Goal: Communication & Community: Participate in discussion

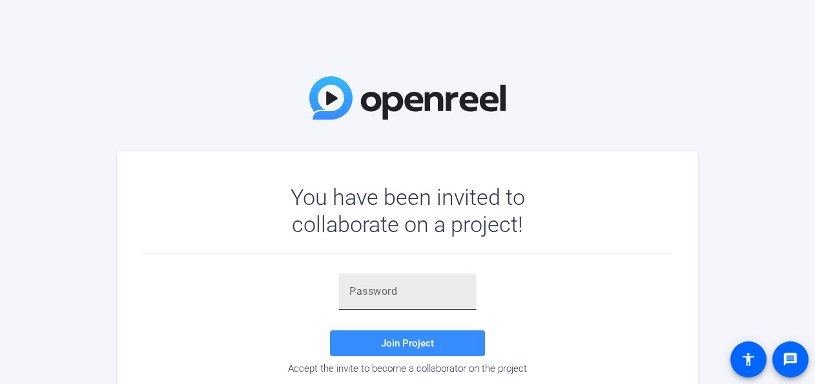
click at [401, 296] on input "text" at bounding box center [408, 292] width 116 height 16
paste input "lW9X2c"
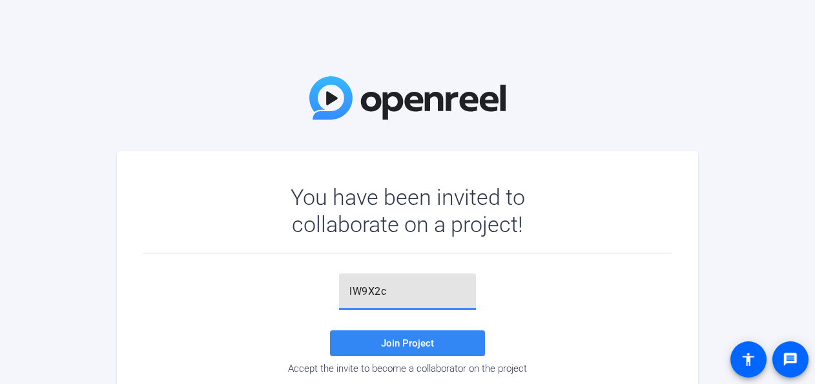
type input "lW9X2c"
click at [420, 340] on span "Join Project" at bounding box center [407, 343] width 53 height 12
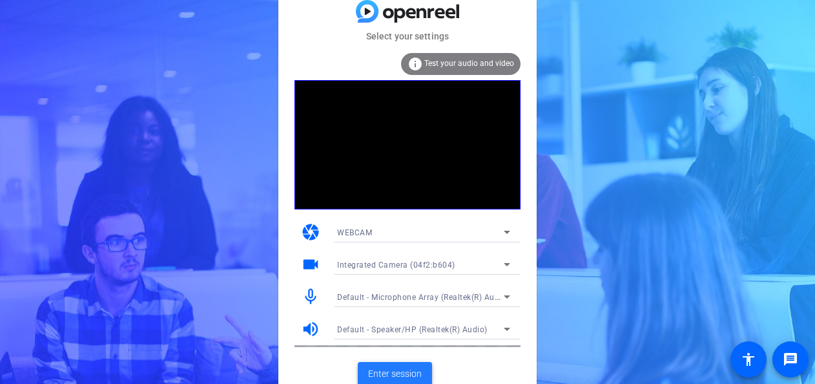
click at [392, 368] on span "Enter session" at bounding box center [395, 374] width 54 height 14
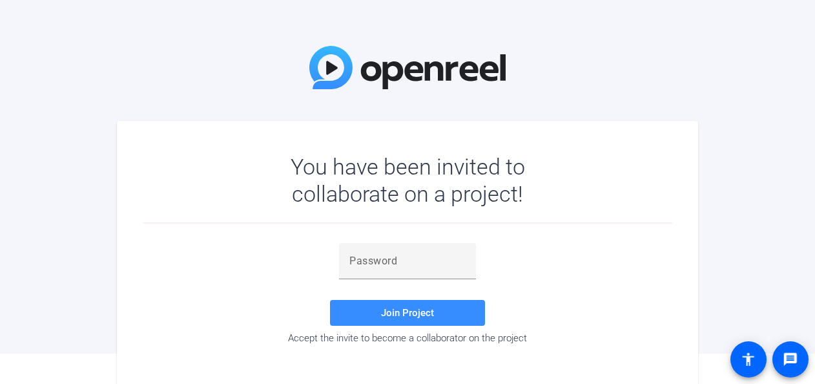
scroll to position [45, 0]
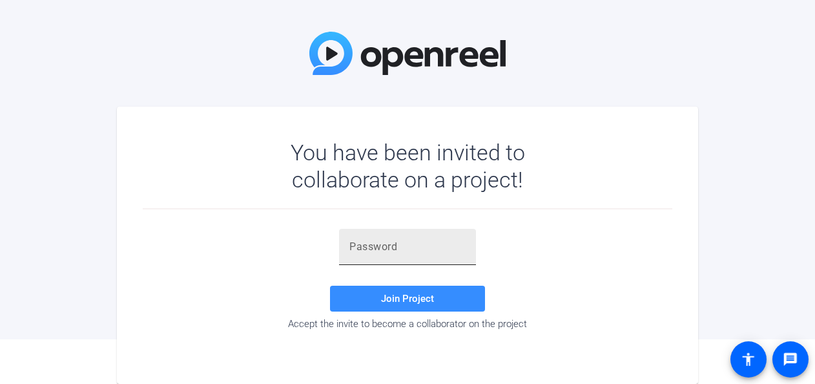
click at [402, 241] on input "text" at bounding box center [408, 247] width 116 height 16
paste input "lW9X2c"
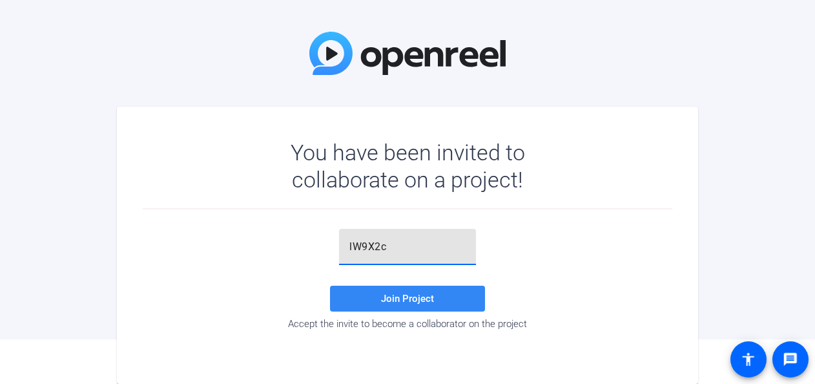
type input "lW9X2c"
click at [416, 300] on span "Join Project" at bounding box center [407, 299] width 53 height 12
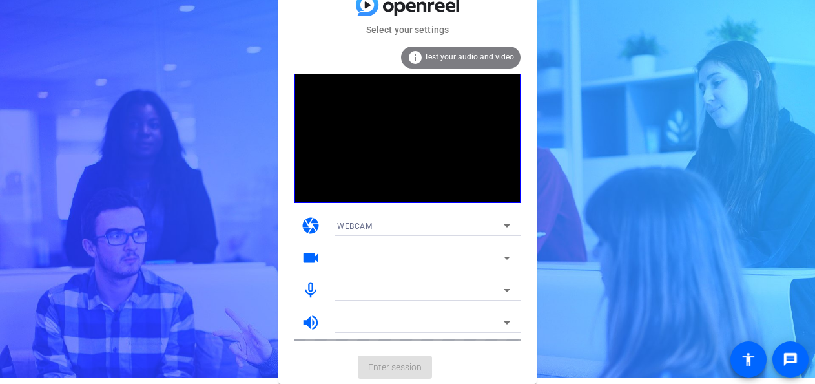
scroll to position [6, 0]
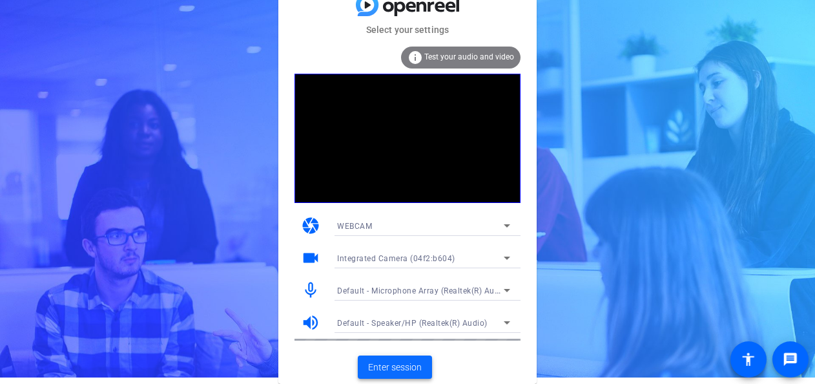
click at [407, 370] on span "Enter session" at bounding box center [395, 368] width 54 height 14
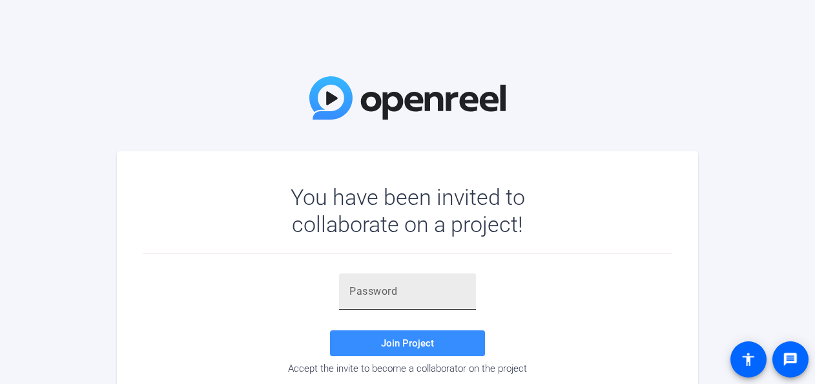
click at [401, 298] on input "text" at bounding box center [408, 292] width 116 height 16
paste input "lW9X2c"
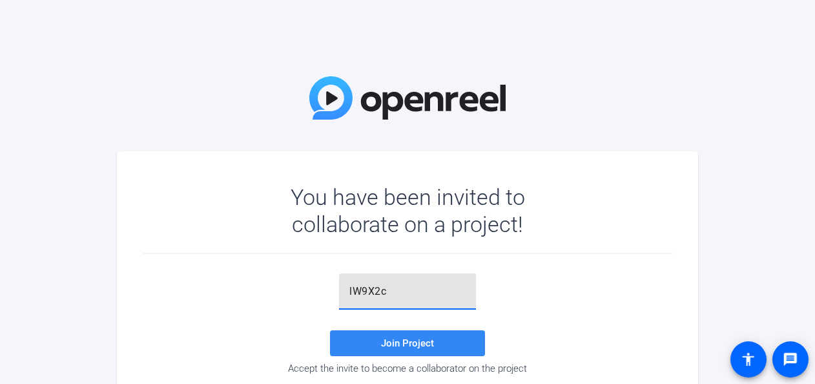
type input "lW9X2c"
click at [397, 338] on span "Join Project" at bounding box center [407, 343] width 53 height 12
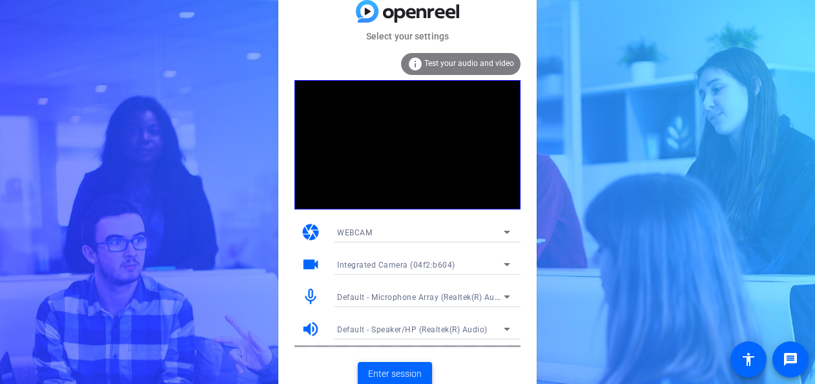
click at [396, 372] on span "Enter session" at bounding box center [395, 374] width 54 height 14
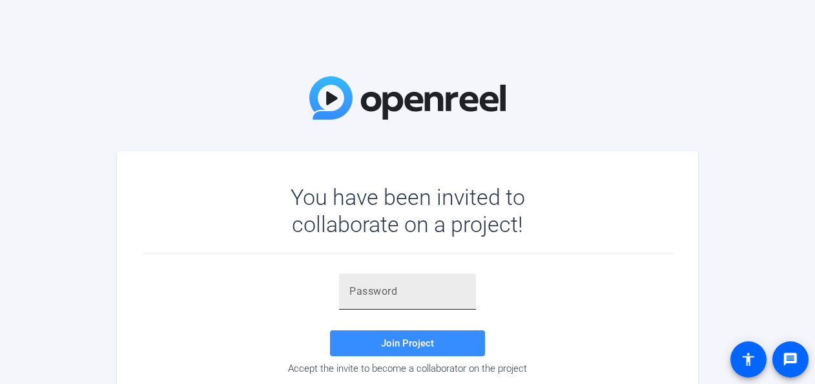
click at [462, 289] on input "text" at bounding box center [408, 292] width 116 height 16
paste input "lW9X2c"
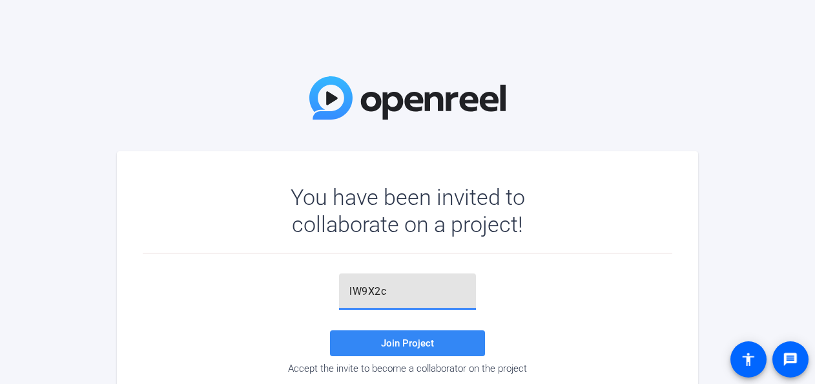
type input "lW9X2c"
click at [432, 340] on span "Join Project" at bounding box center [407, 343] width 53 height 12
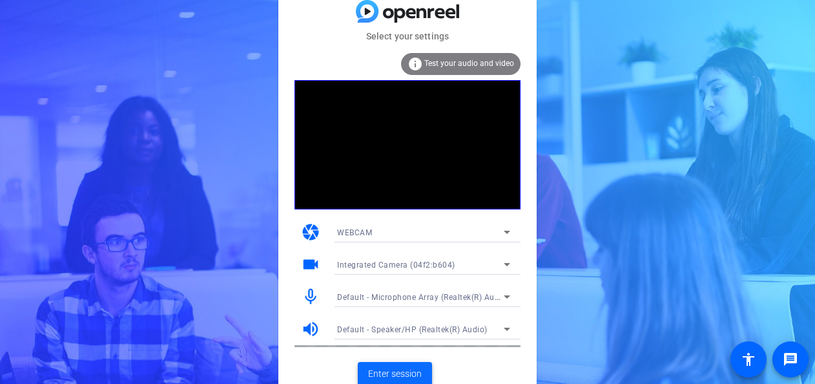
click at [399, 372] on span "Enter session" at bounding box center [395, 374] width 54 height 14
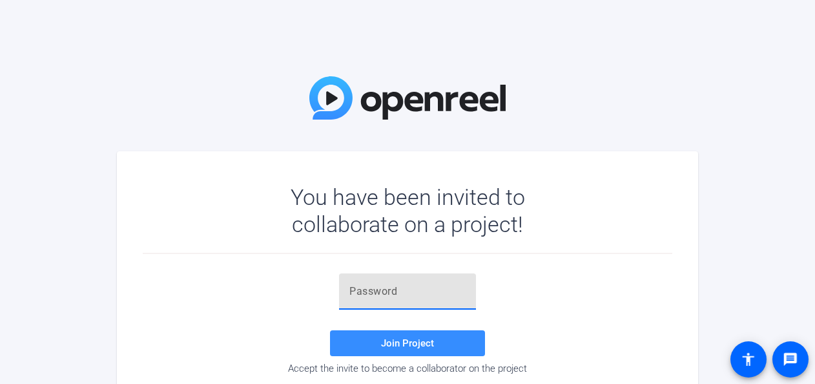
click at [404, 290] on input "text" at bounding box center [408, 292] width 116 height 16
paste input "(%yJha"
type input "(%yJha"
click at [413, 337] on span "Join Project" at bounding box center [407, 343] width 53 height 12
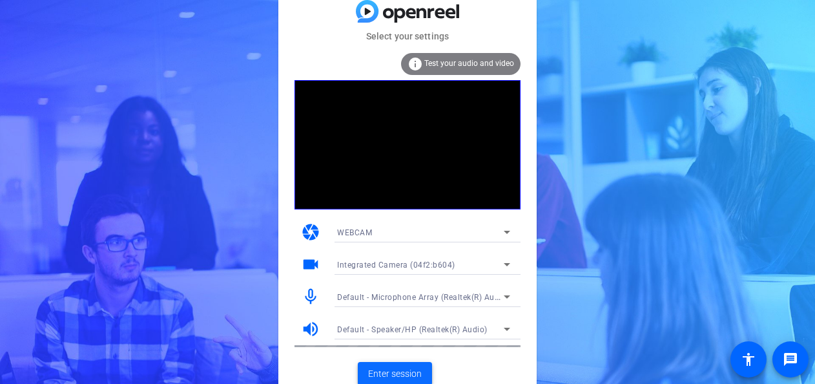
click at [386, 373] on span "Enter session" at bounding box center [395, 374] width 54 height 14
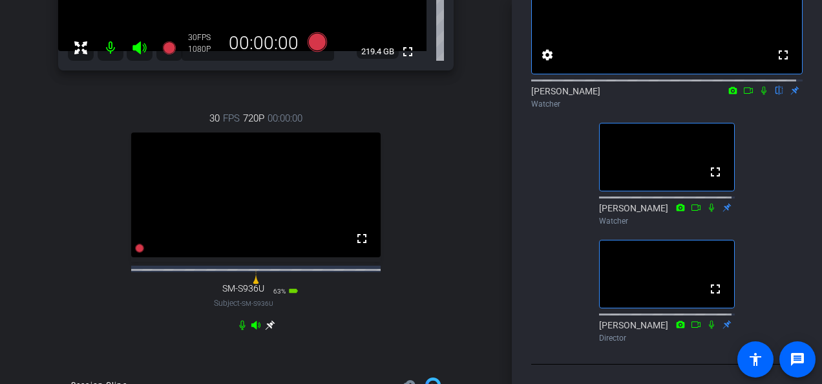
scroll to position [258, 0]
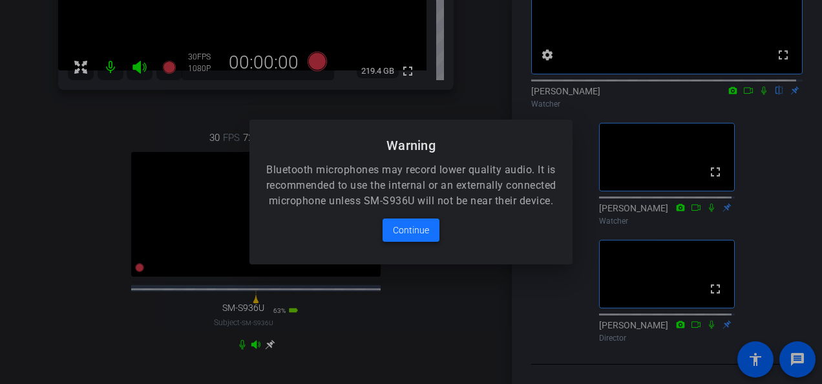
click at [430, 242] on span at bounding box center [411, 230] width 57 height 31
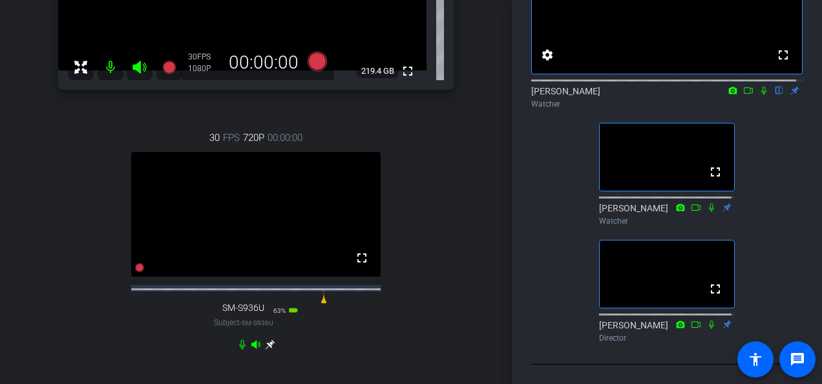
drag, startPoint x: 256, startPoint y: 309, endPoint x: 331, endPoint y: 314, distance: 75.8
click at [331, 304] on icon at bounding box center [324, 296] width 16 height 16
drag, startPoint x: 329, startPoint y: 311, endPoint x: 251, endPoint y: 315, distance: 78.3
click at [251, 315] on div "30 FPS 720P 00:00:00 fullscreen SM-S936U Subject - SM-S936U 63% battery_std" at bounding box center [255, 240] width 395 height 262
drag, startPoint x: 251, startPoint y: 311, endPoint x: 244, endPoint y: 310, distance: 7.1
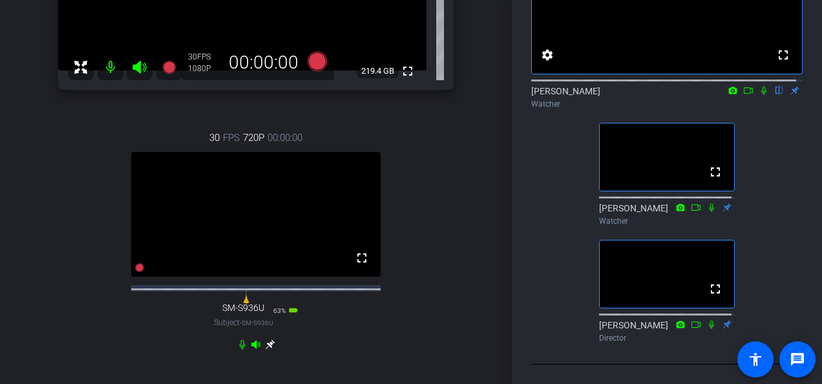
click at [244, 304] on icon at bounding box center [246, 296] width 16 height 16
click at [292, 304] on div at bounding box center [255, 296] width 265 height 16
click at [273, 300] on div at bounding box center [255, 296] width 265 height 16
drag, startPoint x: 244, startPoint y: 310, endPoint x: 269, endPoint y: 310, distance: 24.6
click at [269, 304] on icon at bounding box center [271, 296] width 16 height 16
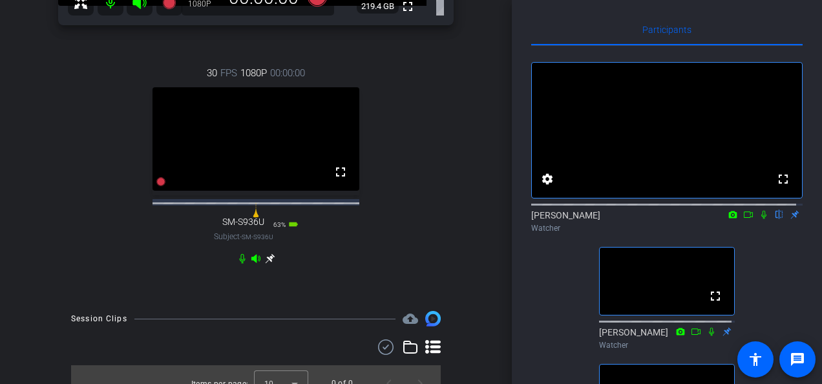
scroll to position [0, 0]
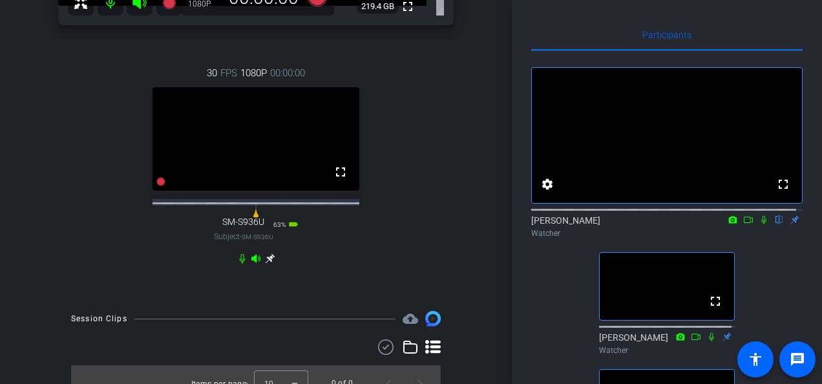
click at [744, 224] on icon at bounding box center [748, 219] width 10 height 9
click at [744, 231] on div "[PERSON_NAME] Watcher" at bounding box center [666, 226] width 271 height 25
click at [759, 224] on icon at bounding box center [764, 219] width 10 height 9
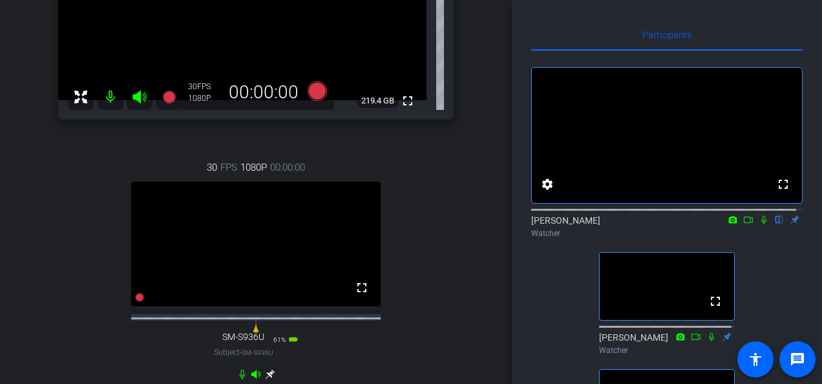
scroll to position [258, 0]
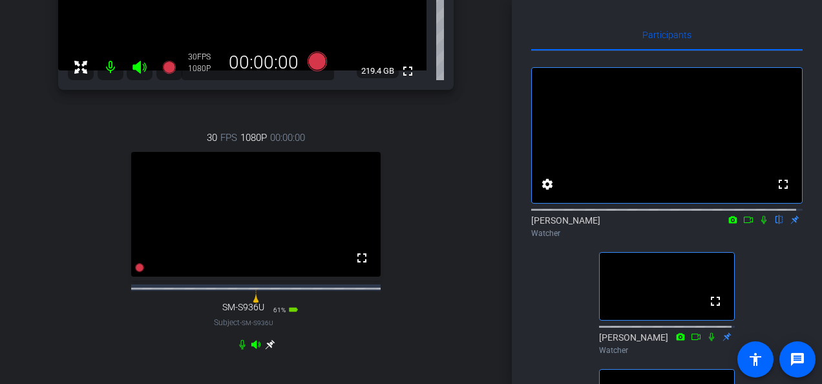
click at [255, 350] on div at bounding box center [256, 344] width 38 height 10
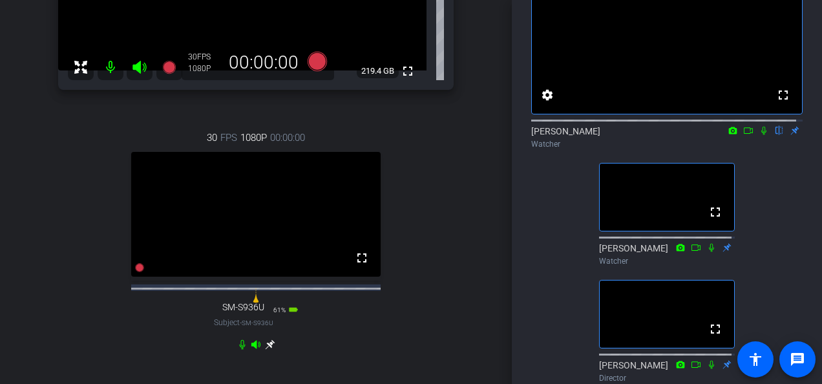
click at [317, 300] on div at bounding box center [255, 296] width 265 height 16
drag, startPoint x: 255, startPoint y: 313, endPoint x: 291, endPoint y: 311, distance: 36.2
click at [291, 303] on icon at bounding box center [292, 296] width 16 height 16
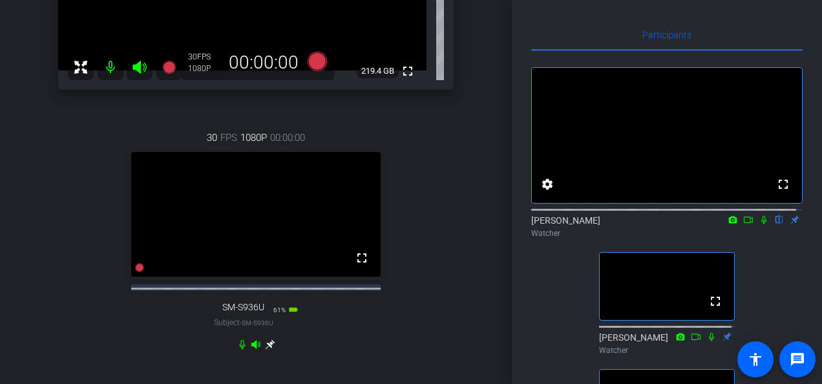
scroll to position [65, 0]
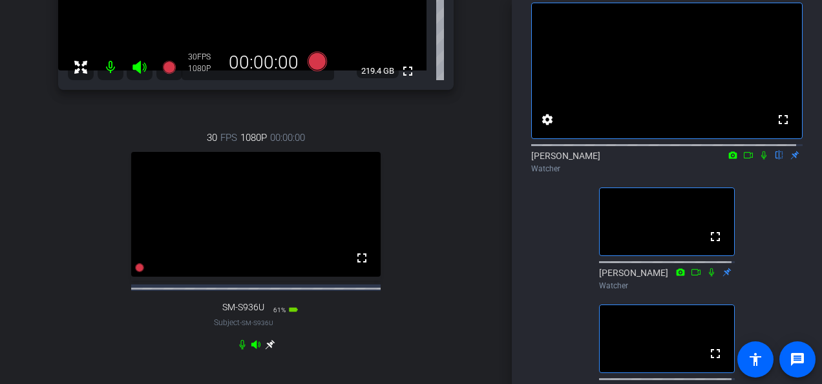
click at [743, 160] on icon at bounding box center [748, 155] width 10 height 9
click at [777, 160] on icon at bounding box center [779, 155] width 5 height 8
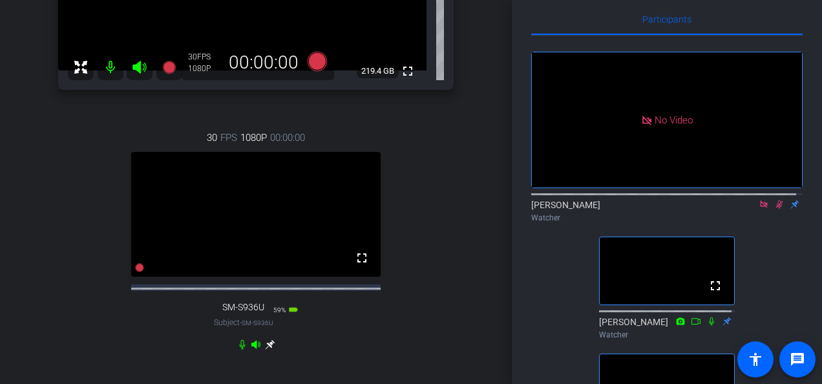
scroll to position [0, 0]
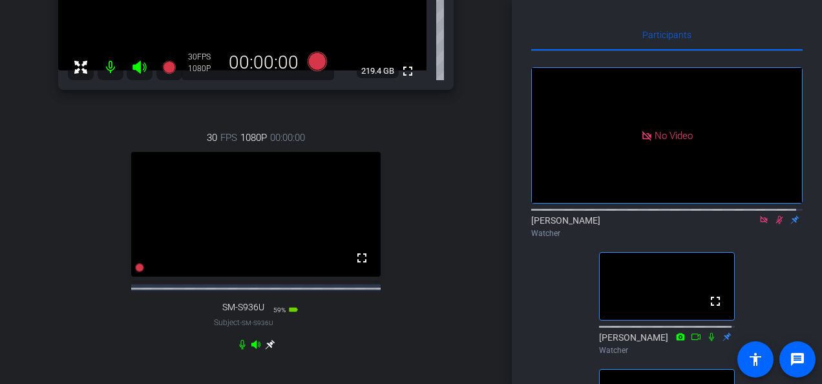
click at [760, 223] on icon at bounding box center [763, 219] width 7 height 7
click at [761, 224] on icon at bounding box center [764, 219] width 10 height 9
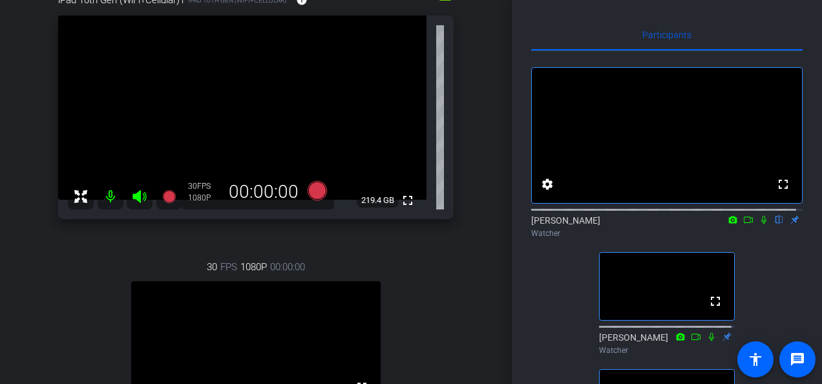
click at [744, 224] on icon at bounding box center [748, 219] width 10 height 9
click at [774, 224] on icon at bounding box center [779, 219] width 10 height 9
click at [775, 224] on icon at bounding box center [779, 219] width 10 height 9
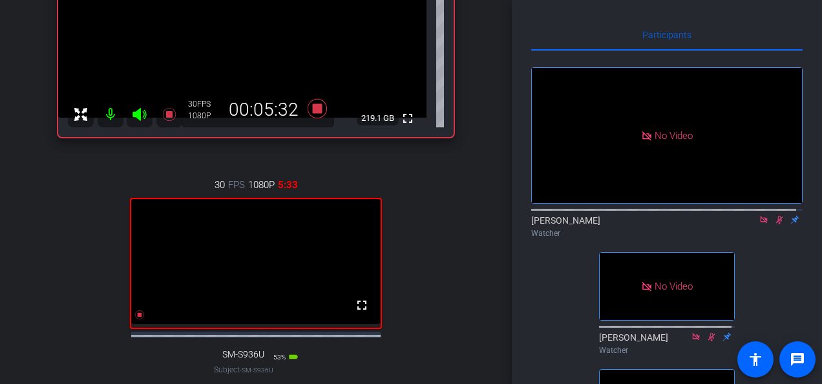
scroll to position [194, 0]
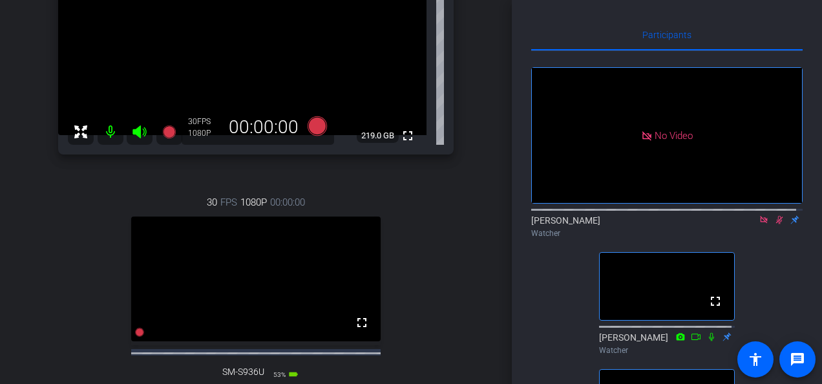
click at [760, 223] on icon at bounding box center [763, 219] width 7 height 7
click at [761, 224] on icon at bounding box center [764, 219] width 10 height 9
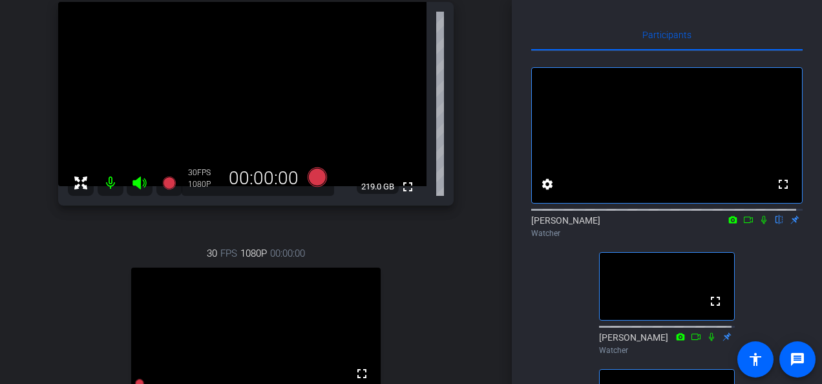
scroll to position [129, 0]
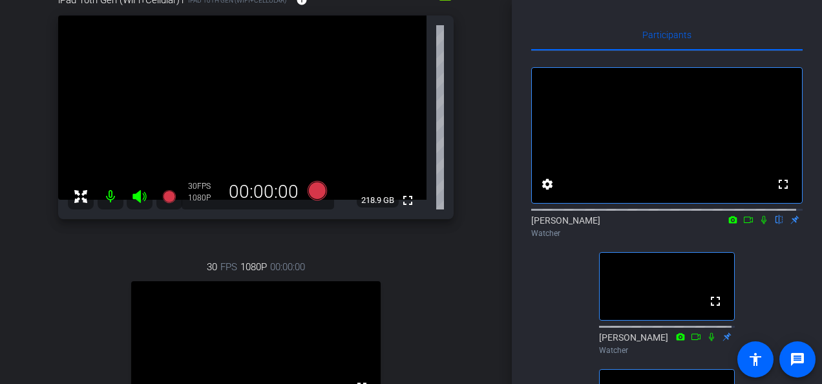
click at [743, 224] on icon at bounding box center [748, 219] width 10 height 9
click at [774, 224] on icon at bounding box center [779, 219] width 10 height 9
click at [776, 224] on icon at bounding box center [779, 220] width 7 height 8
click at [777, 224] on icon at bounding box center [779, 220] width 5 height 8
click at [759, 224] on icon at bounding box center [764, 219] width 10 height 9
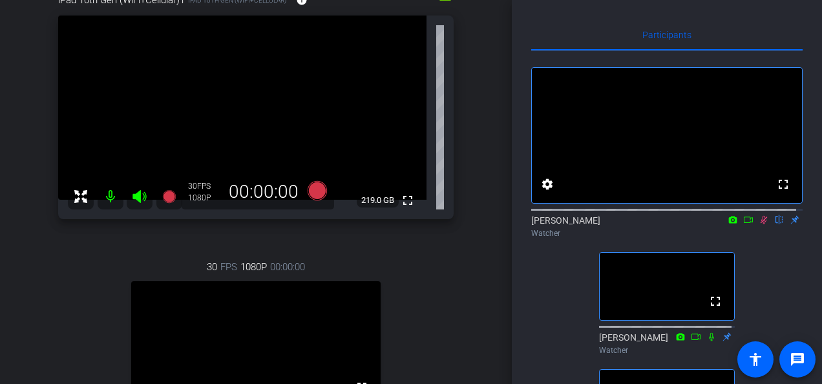
click at [761, 224] on icon at bounding box center [764, 220] width 7 height 8
click at [743, 224] on icon at bounding box center [748, 219] width 10 height 9
click at [777, 224] on icon at bounding box center [779, 220] width 5 height 8
click at [774, 224] on icon at bounding box center [779, 219] width 10 height 9
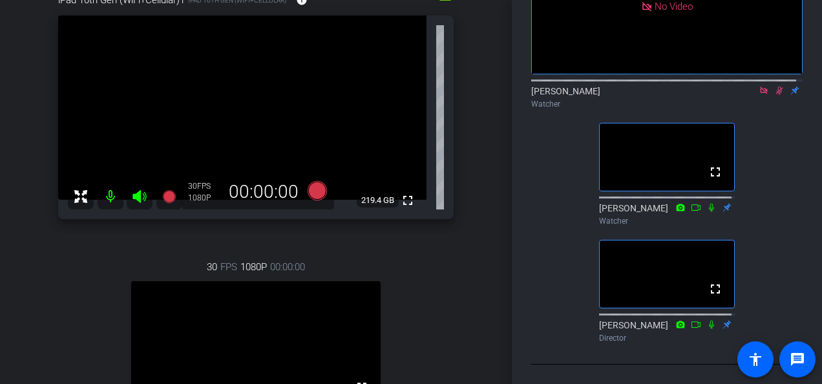
scroll to position [0, 0]
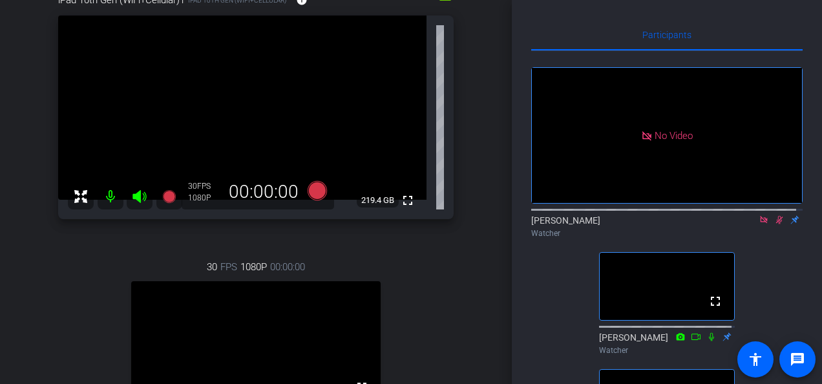
click at [760, 223] on icon at bounding box center [763, 219] width 7 height 7
click at [761, 224] on icon at bounding box center [764, 220] width 7 height 8
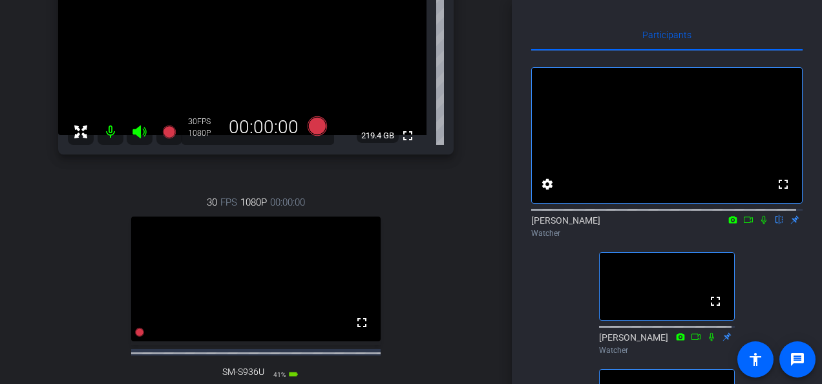
click at [743, 224] on icon at bounding box center [748, 219] width 10 height 9
click at [777, 224] on icon at bounding box center [779, 220] width 5 height 8
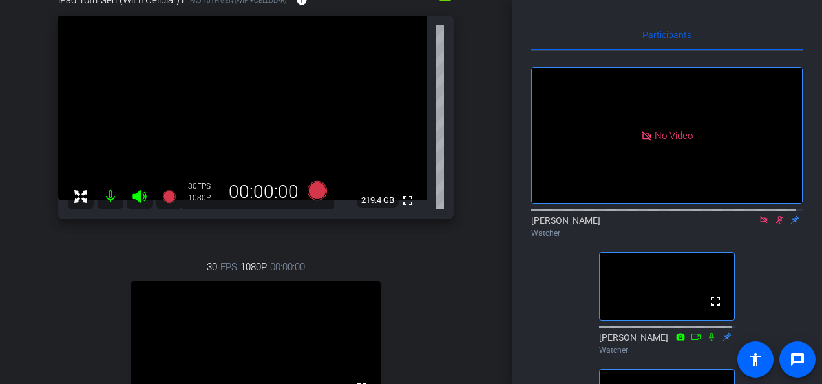
click at [759, 224] on icon at bounding box center [764, 219] width 10 height 9
click at [744, 223] on icon at bounding box center [748, 219] width 9 height 6
click at [760, 223] on icon at bounding box center [763, 219] width 7 height 7
click at [759, 224] on icon at bounding box center [764, 219] width 10 height 9
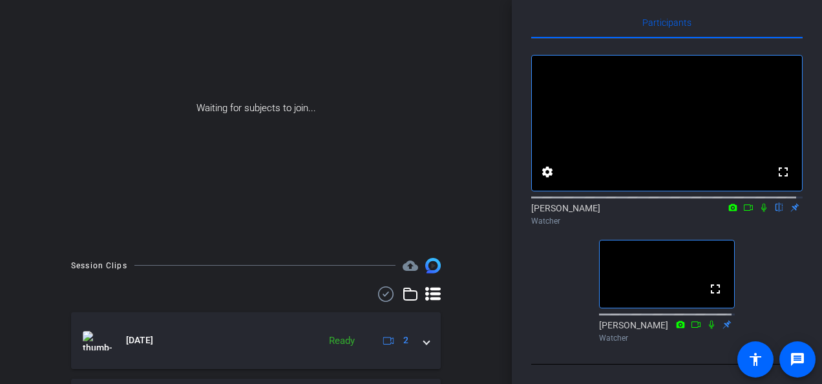
scroll to position [142, 0]
